Goal: Task Accomplishment & Management: Complete application form

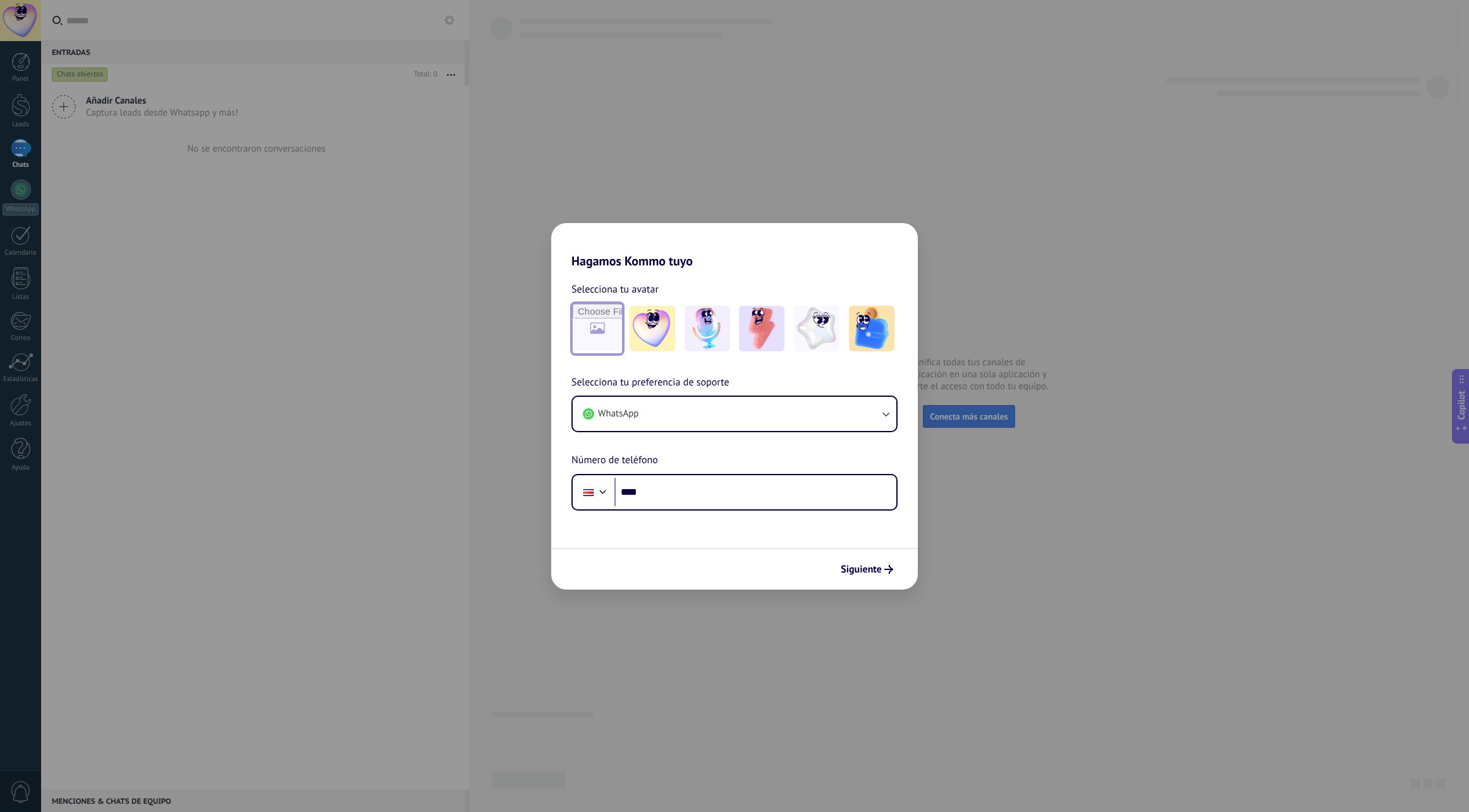
click at [604, 331] on input "file" at bounding box center [597, 329] width 49 height 49
type input "**********"
click at [1070, 310] on div "Hagamos Kommo tuyo Selecciona tu avatar Restablecer Selecciona tu preferencia d…" at bounding box center [734, 406] width 1469 height 812
click at [14, 74] on div "Hagamos Kommo tuyo Selecciona tu avatar Restablecer Selecciona tu preferencia d…" at bounding box center [734, 406] width 1469 height 812
click at [867, 566] on span "Siguiente" at bounding box center [862, 569] width 41 height 9
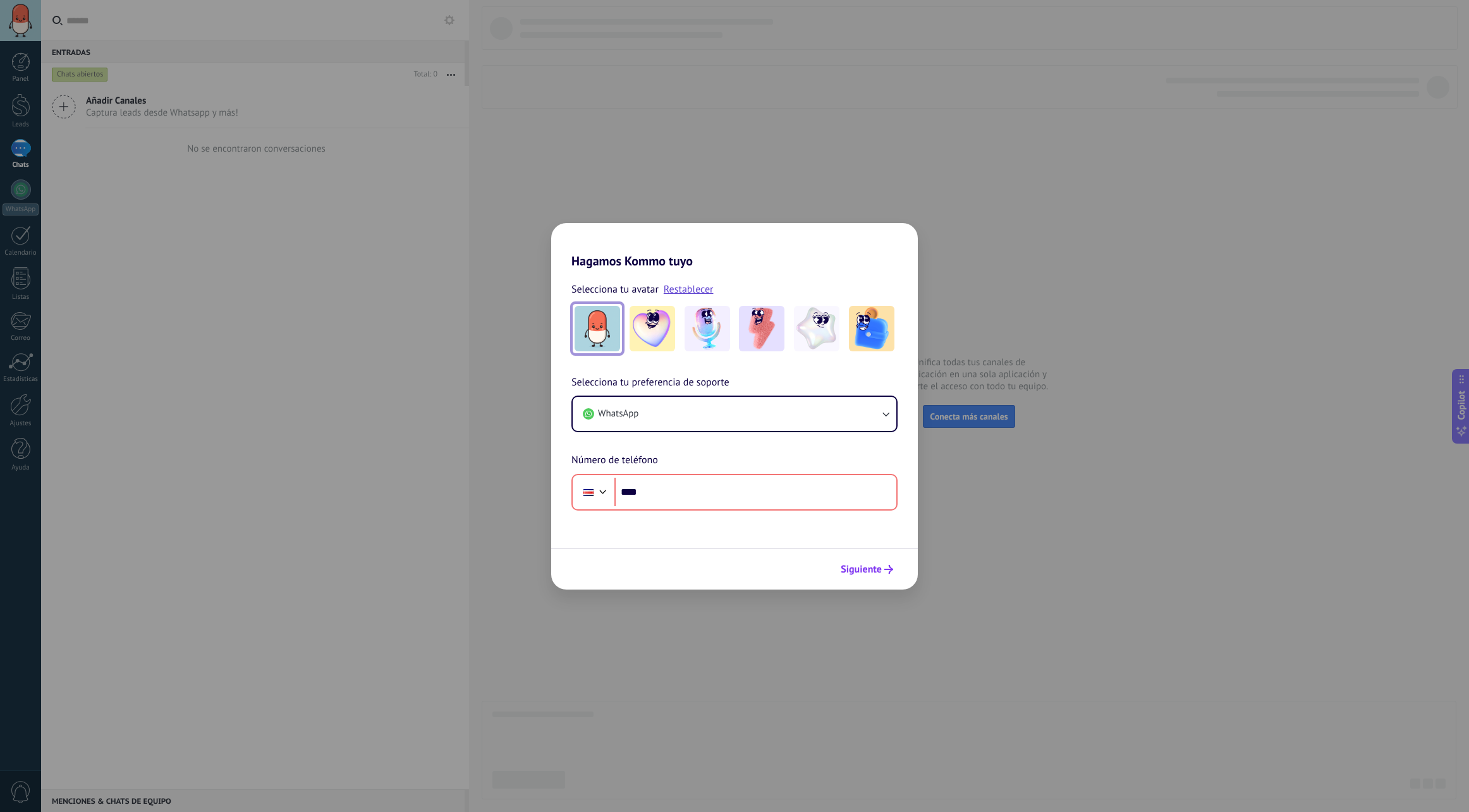
click at [862, 561] on button "Siguiente" at bounding box center [867, 569] width 64 height 21
click at [850, 217] on div "Hagamos Kommo tuyo Selecciona tu avatar Restablecer Selecciona tu preferencia d…" at bounding box center [734, 406] width 1469 height 812
drag, startPoint x: 840, startPoint y: 258, endPoint x: 857, endPoint y: 251, distance: 18.4
click at [848, 254] on h2 "Hagamos Kommo tuyo" at bounding box center [734, 246] width 367 height 46
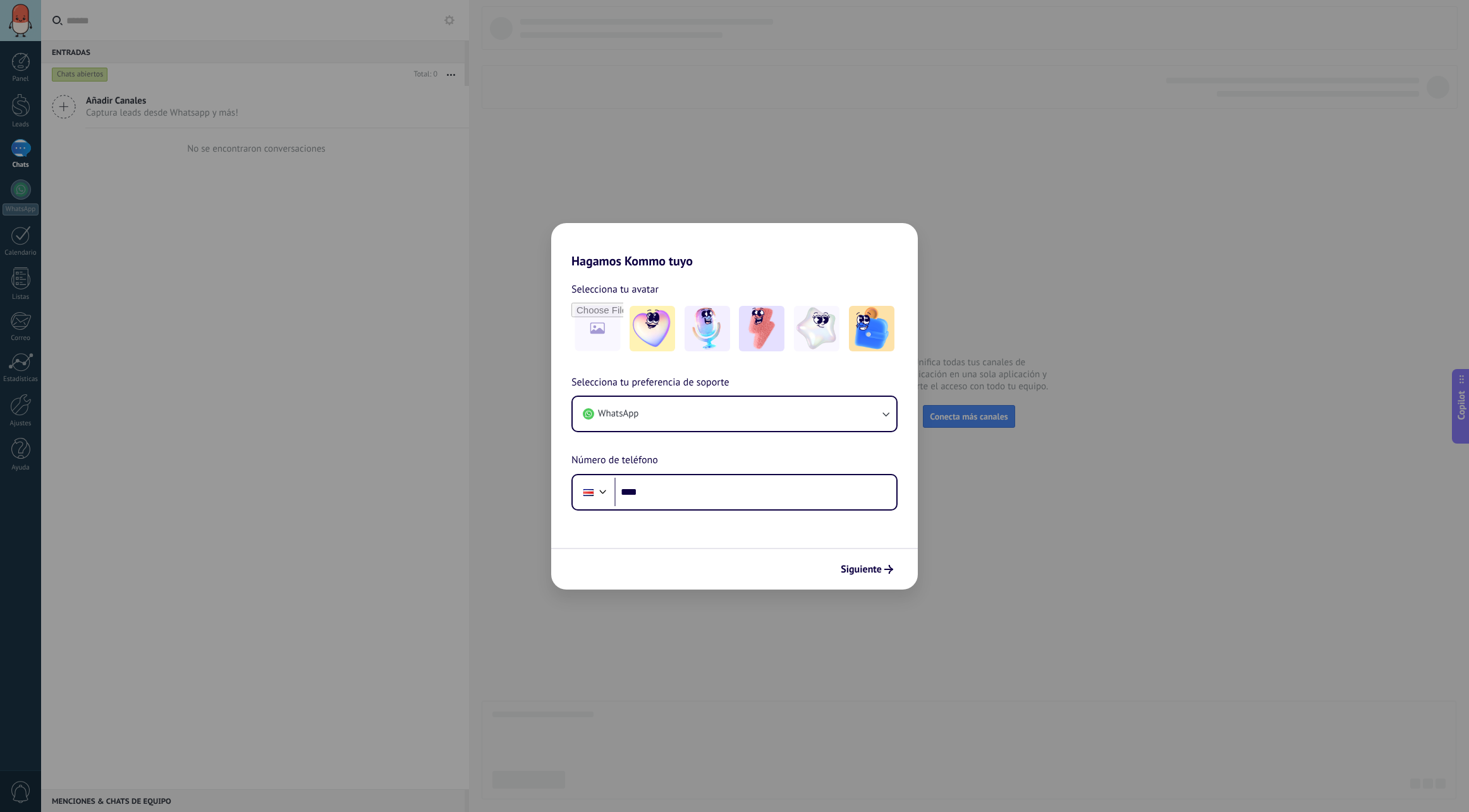
click at [28, 146] on div "Hagamos Kommo tuyo Selecciona tu avatar Selecciona tu preferencia de soporte Wh…" at bounding box center [734, 406] width 1469 height 812
drag, startPoint x: 25, startPoint y: 148, endPoint x: 23, endPoint y: 156, distance: 8.2
click at [25, 148] on div "Hagamos Kommo tuyo Selecciona tu avatar Selecciona tu preferencia de soporte Wh…" at bounding box center [734, 406] width 1469 height 812
drag, startPoint x: 27, startPoint y: 174, endPoint x: 26, endPoint y: 184, distance: 10.0
click at [26, 178] on div "Hagamos Kommo tuyo Selecciona tu avatar Selecciona tu preferencia de soporte Wh…" at bounding box center [734, 406] width 1469 height 812
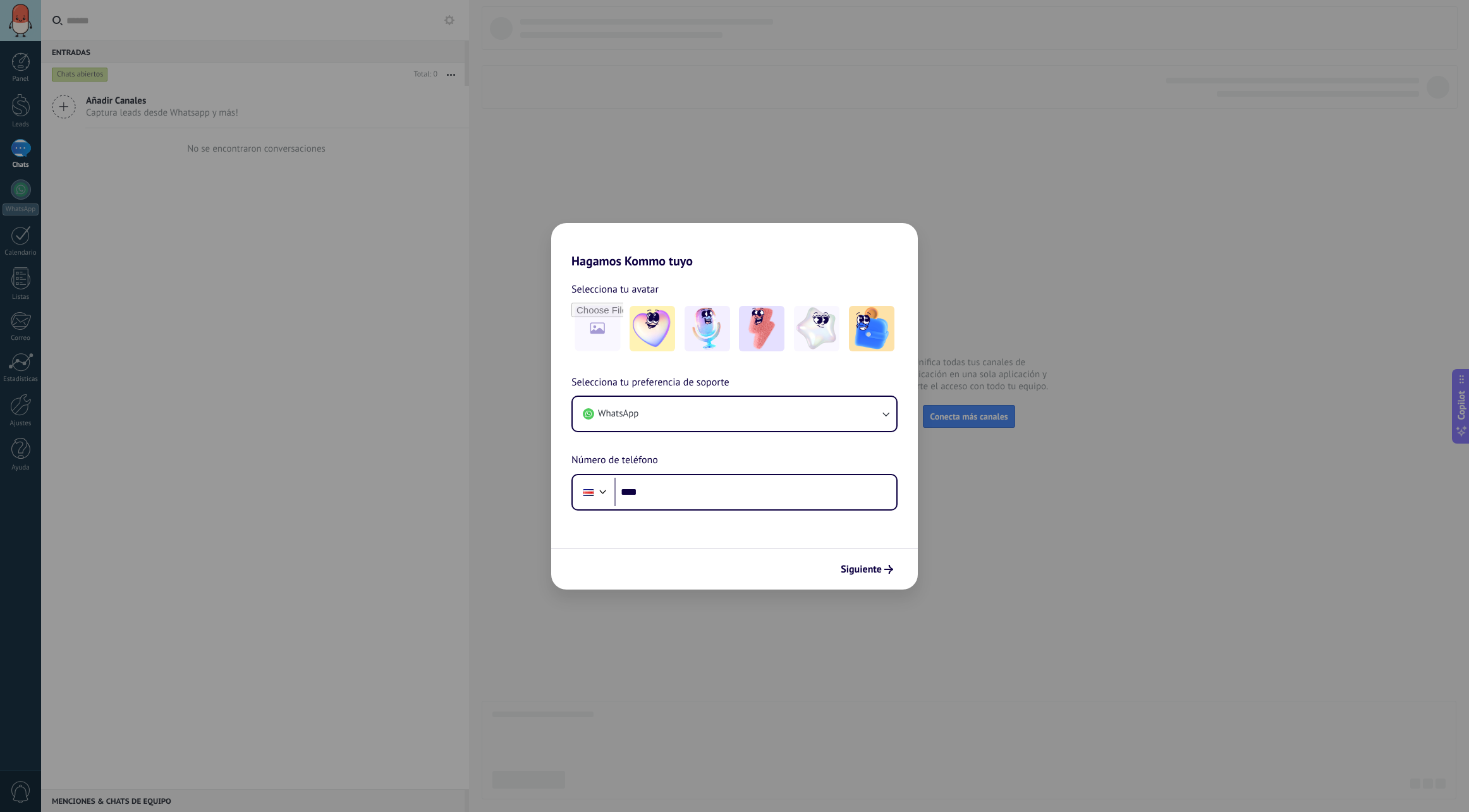
drag, startPoint x: 27, startPoint y: 202, endPoint x: 29, endPoint y: 216, distance: 14.1
click at [26, 203] on div "Hagamos Kommo tuyo Selecciona tu avatar Selecciona tu preferencia de soporte Wh…" at bounding box center [734, 406] width 1469 height 812
click at [966, 245] on div "Hagamos Kommo tuyo Selecciona tu avatar Selecciona tu preferencia de soporte Wh…" at bounding box center [734, 406] width 1469 height 812
click at [25, 17] on div "Hagamos Kommo tuyo Selecciona tu avatar Selecciona tu preferencia de soporte Wh…" at bounding box center [734, 406] width 1469 height 812
click at [858, 571] on span "Siguiente" at bounding box center [862, 569] width 41 height 9
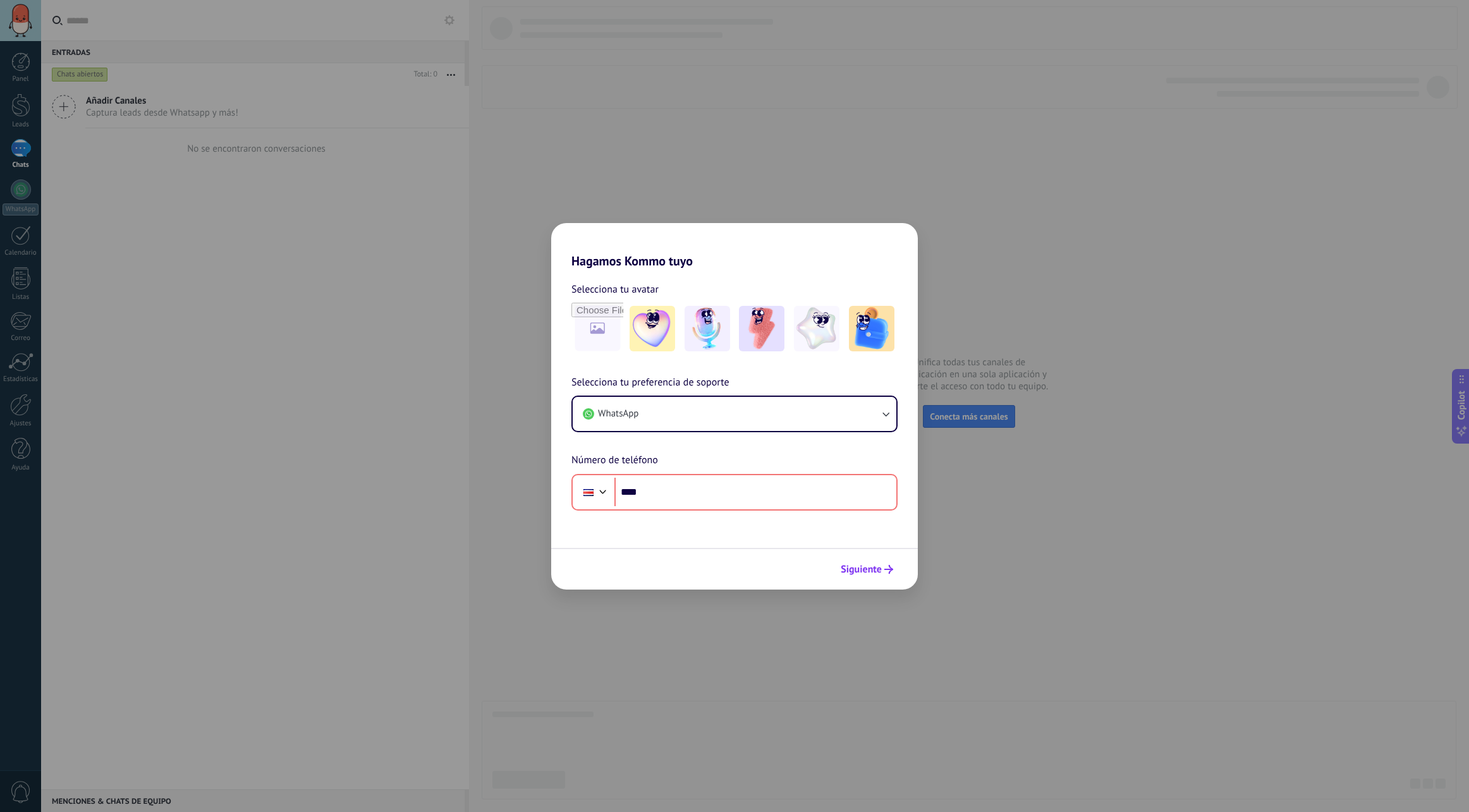
click at [856, 572] on span "Siguiente" at bounding box center [862, 569] width 41 height 9
click at [225, 186] on div "Hagamos Kommo tuyo Selecciona tu avatar Selecciona tu preferencia de soporte Wh…" at bounding box center [734, 406] width 1469 height 812
